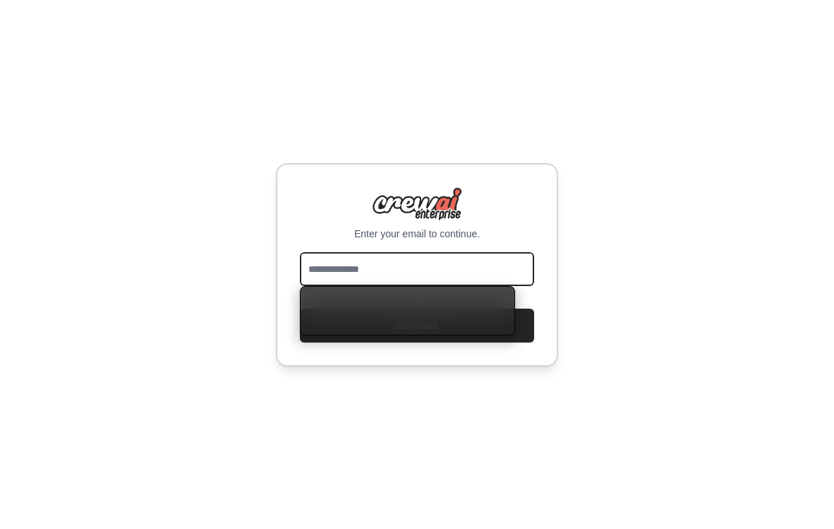
click at [445, 270] on input "email" at bounding box center [417, 269] width 234 height 34
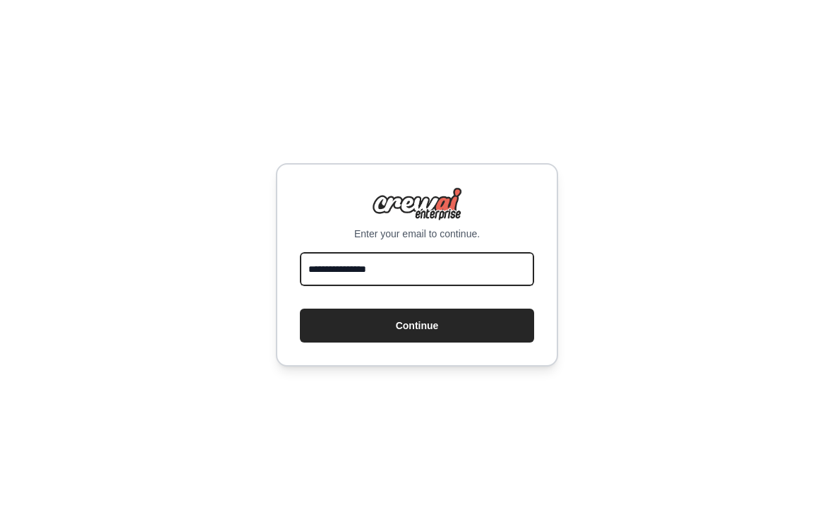
type input "**********"
click at [300, 308] on button "Continue" at bounding box center [417, 325] width 234 height 34
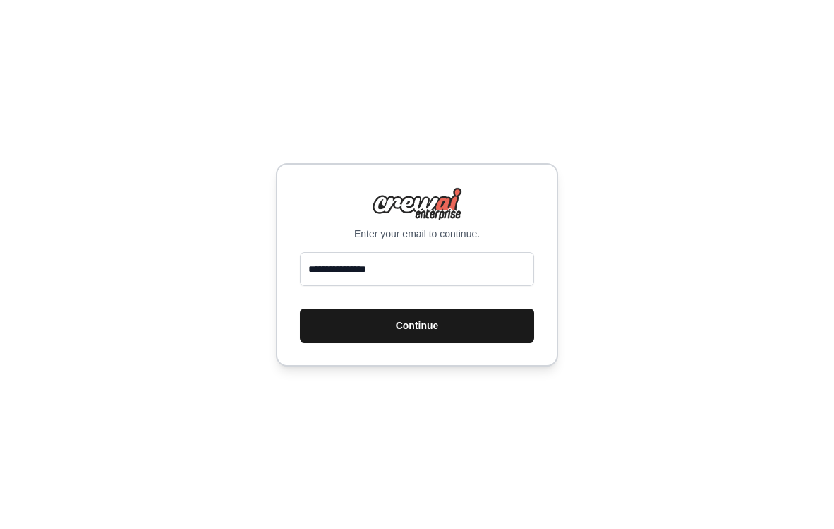
click at [431, 331] on button "Continue" at bounding box center [417, 325] width 234 height 34
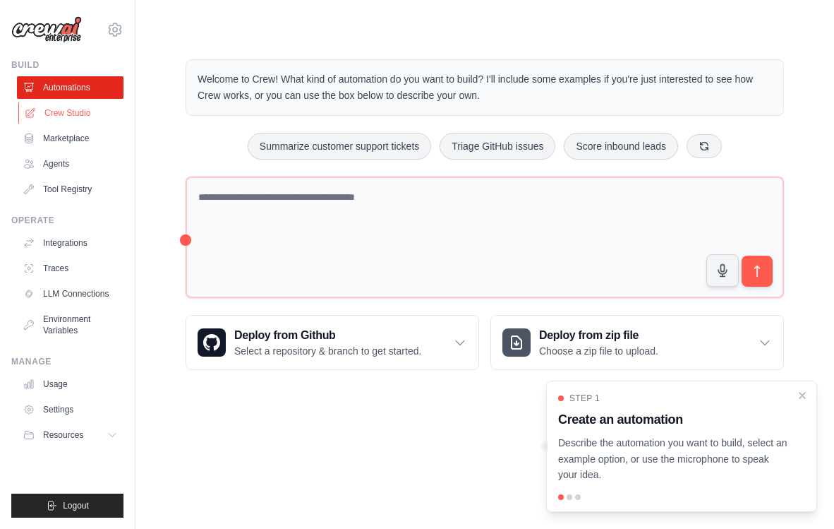
click at [85, 116] on link "Crew Studio" at bounding box center [71, 113] width 107 height 23
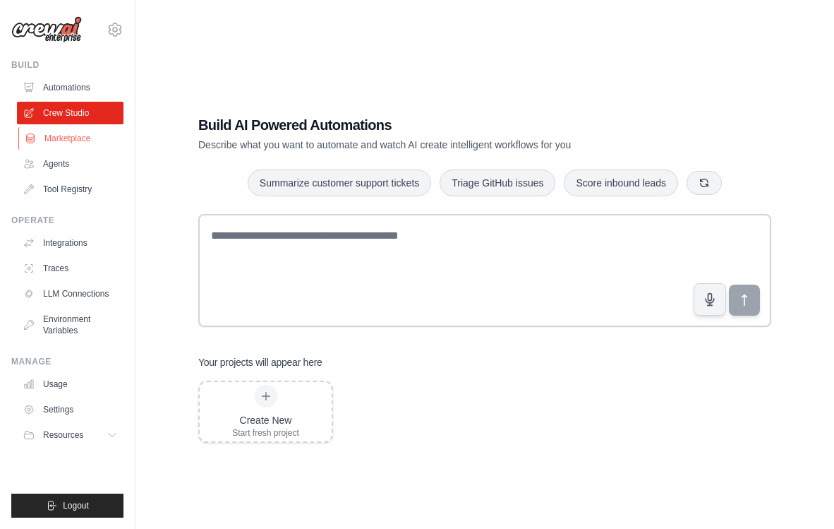
click at [81, 133] on link "Marketplace" at bounding box center [71, 138] width 107 height 23
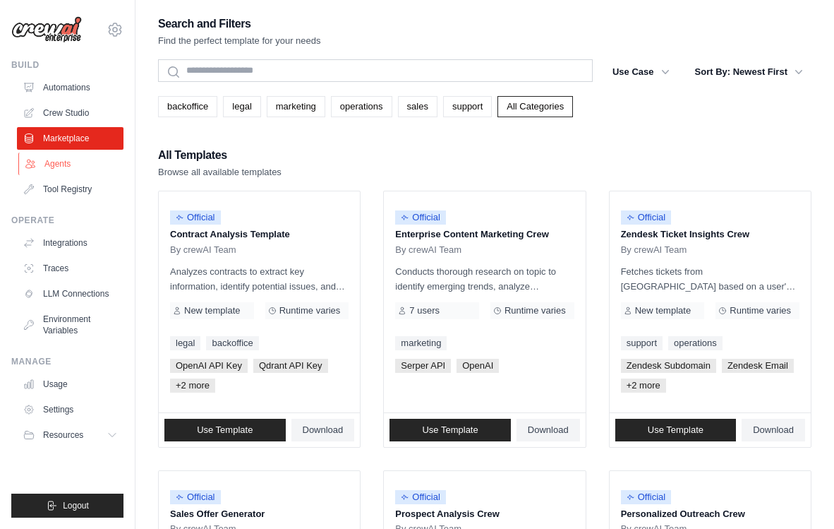
click at [64, 154] on link "Agents" at bounding box center [71, 163] width 107 height 23
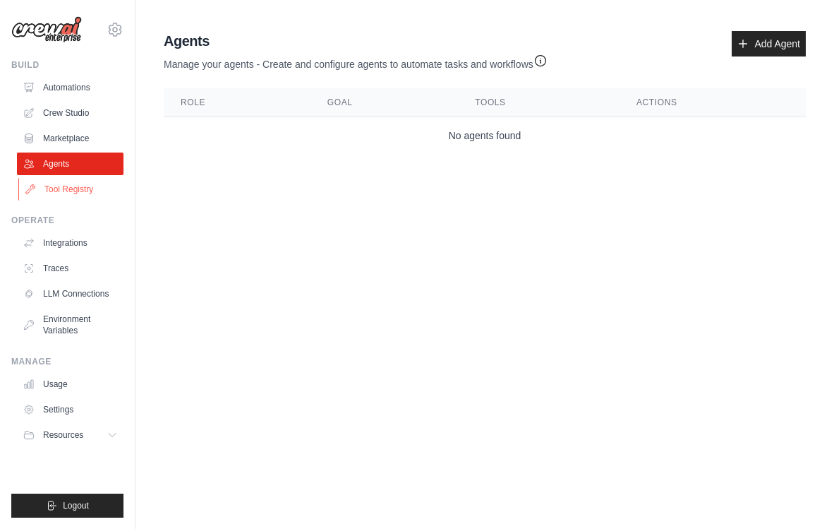
click at [83, 186] on link "Tool Registry" at bounding box center [71, 189] width 107 height 23
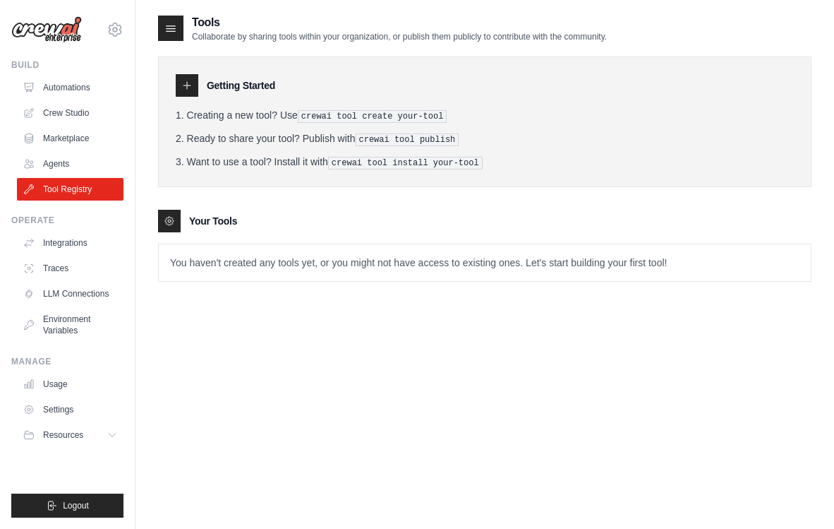
click at [37, 66] on div "Build" at bounding box center [67, 64] width 112 height 11
click at [71, 88] on link "Automations" at bounding box center [71, 87] width 107 height 23
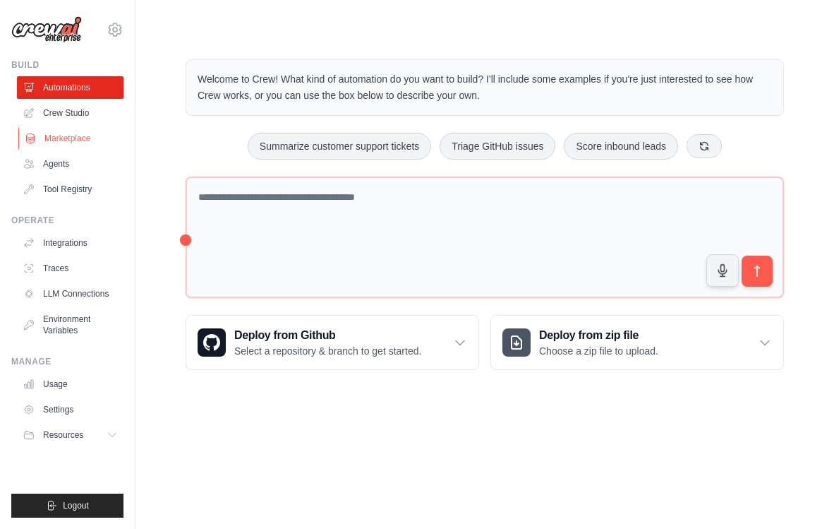
click at [73, 133] on link "Marketplace" at bounding box center [71, 138] width 107 height 23
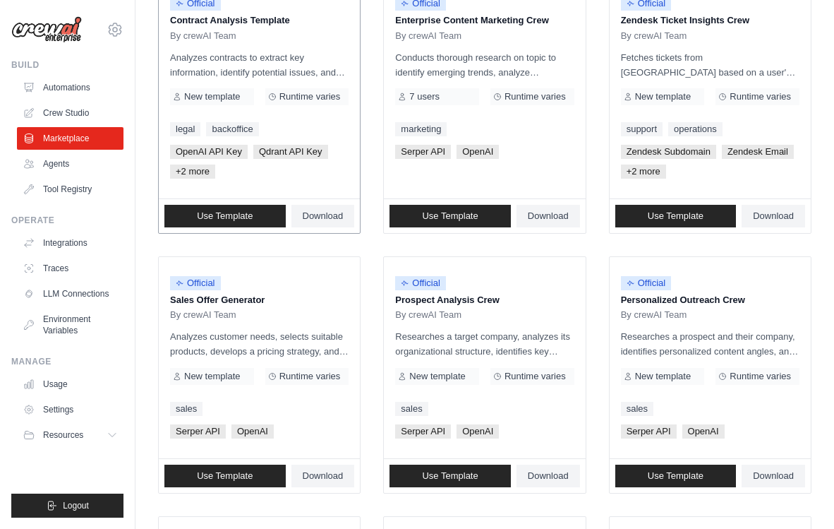
scroll to position [215, 0]
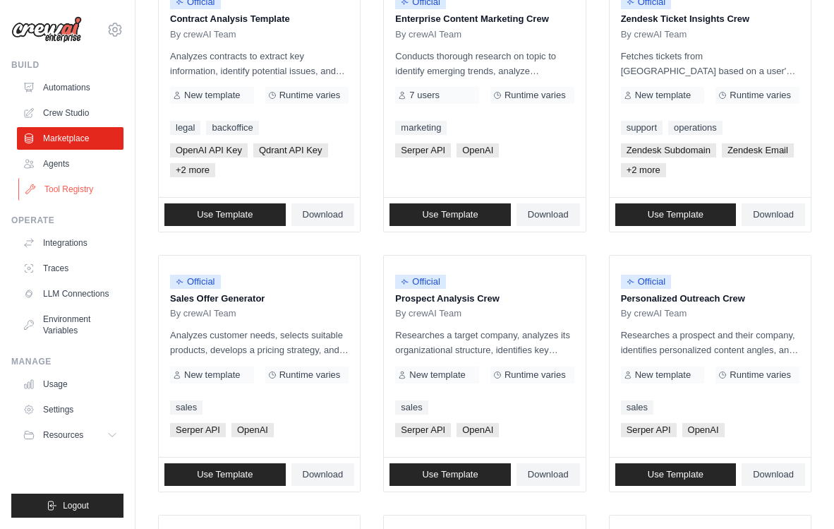
click at [85, 189] on link "Tool Registry" at bounding box center [71, 189] width 107 height 23
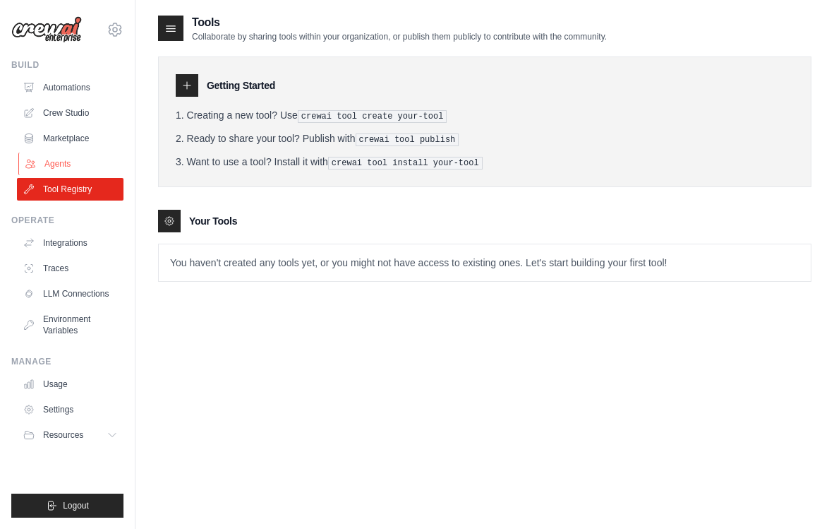
click at [90, 164] on link "Agents" at bounding box center [71, 163] width 107 height 23
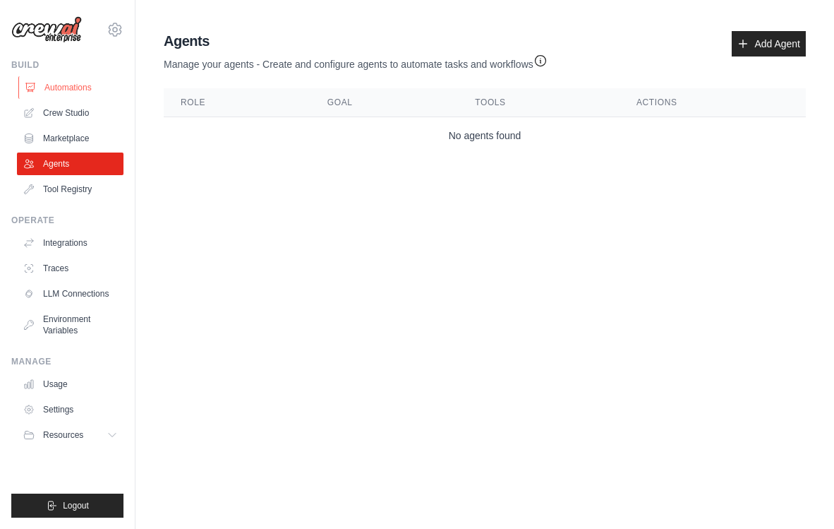
click at [78, 78] on link "Automations" at bounding box center [71, 87] width 107 height 23
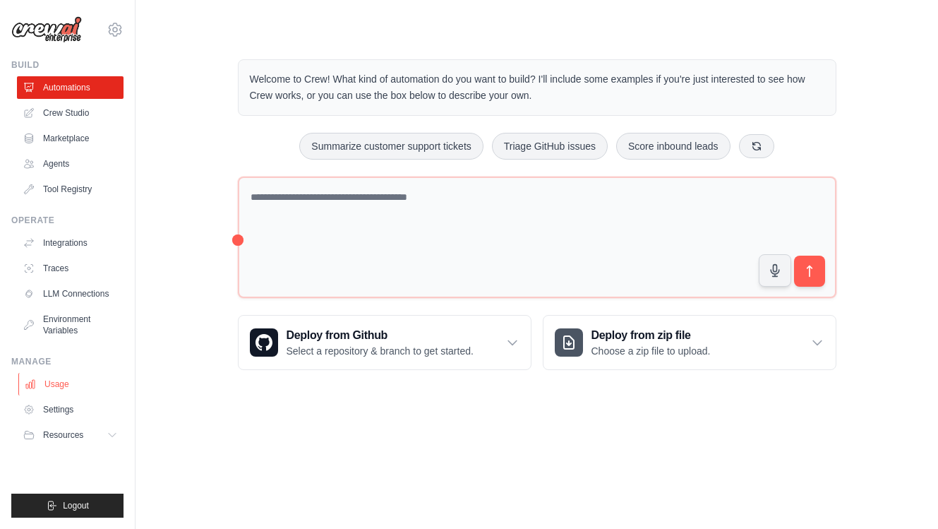
click at [56, 385] on link "Usage" at bounding box center [71, 384] width 107 height 23
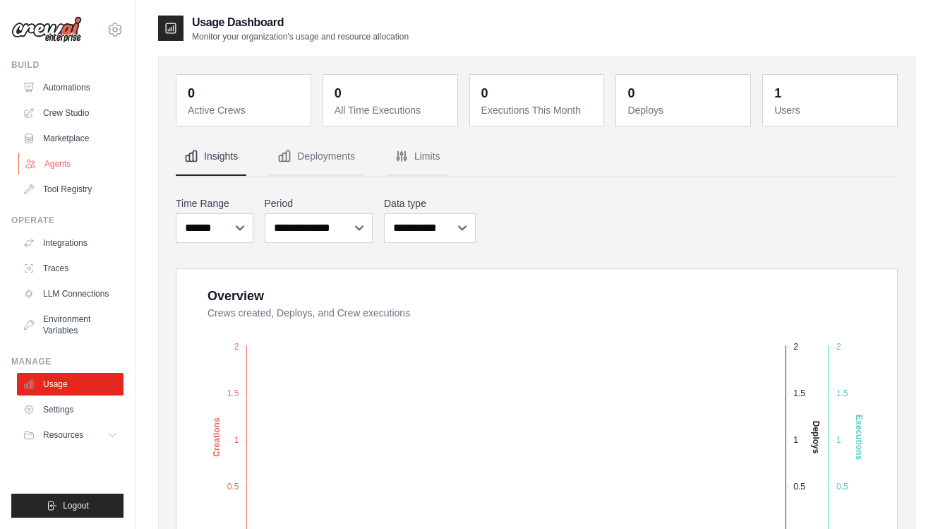
click at [76, 155] on link "Agents" at bounding box center [71, 163] width 107 height 23
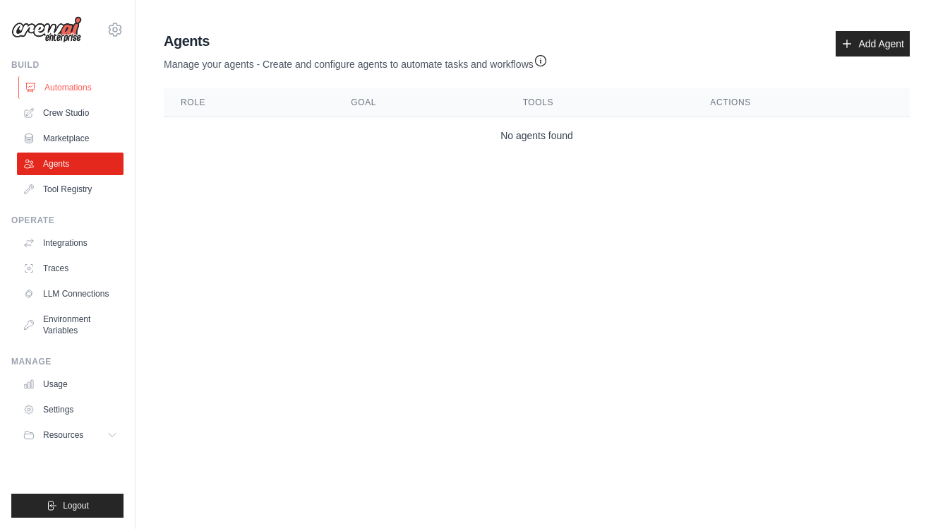
click at [74, 97] on link "Automations" at bounding box center [71, 87] width 107 height 23
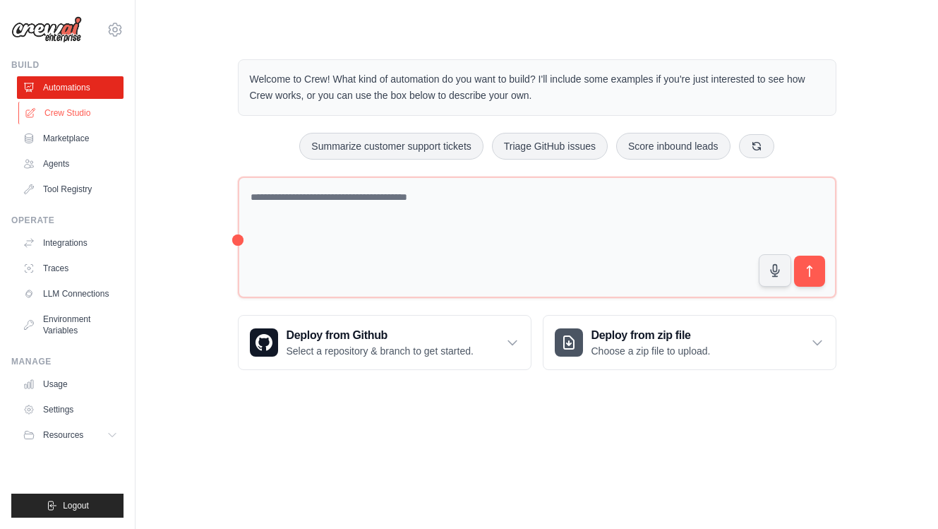
click at [91, 113] on link "Crew Studio" at bounding box center [71, 113] width 107 height 23
